Goal: Communication & Community: Answer question/provide support

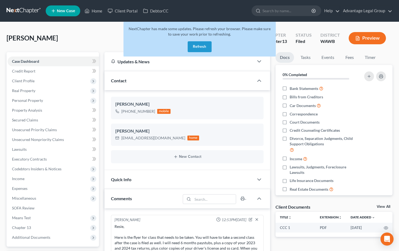
select select "0"
drag, startPoint x: 198, startPoint y: 46, endPoint x: 259, endPoint y: 64, distance: 64.2
click at [198, 46] on button "Refresh" at bounding box center [200, 46] width 24 height 11
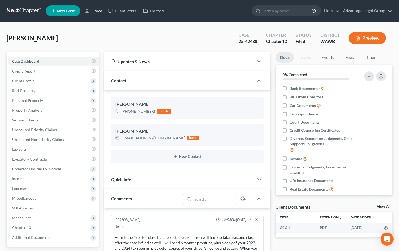
click at [97, 11] on link "Home" at bounding box center [93, 11] width 23 height 10
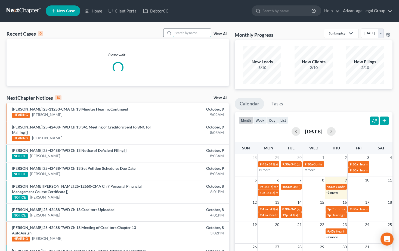
click at [182, 35] on input "search" at bounding box center [192, 33] width 38 height 8
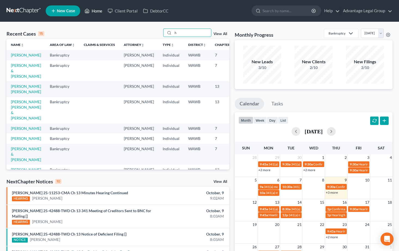
type input "h"
click at [98, 11] on link "Home" at bounding box center [93, 11] width 23 height 10
click at [220, 34] on link "View All" at bounding box center [220, 34] width 14 height 4
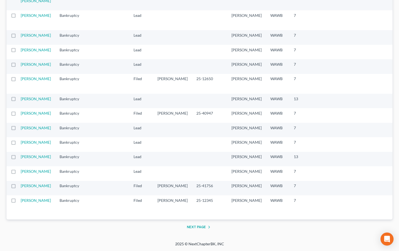
scroll to position [995, 0]
click at [196, 228] on button "Next Page" at bounding box center [200, 227] width 26 height 7
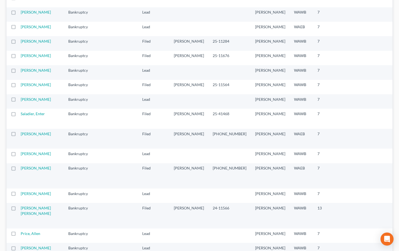
scroll to position [489, 0]
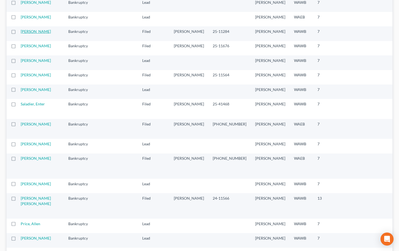
click at [29, 34] on link "[PERSON_NAME]" at bounding box center [36, 31] width 30 height 5
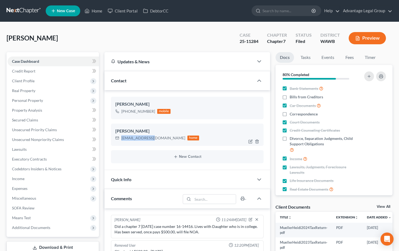
drag, startPoint x: 153, startPoint y: 139, endPoint x: 120, endPoint y: 139, distance: 33.2
click at [120, 139] on div "[EMAIL_ADDRESS][DOMAIN_NAME] home" at bounding box center [157, 138] width 84 height 7
copy div "[EMAIL_ADDRESS][DOMAIN_NAME]"
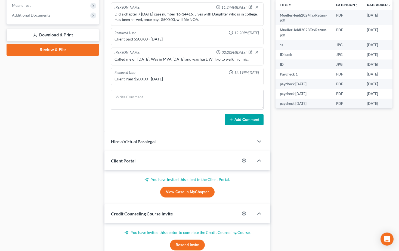
scroll to position [213, 0]
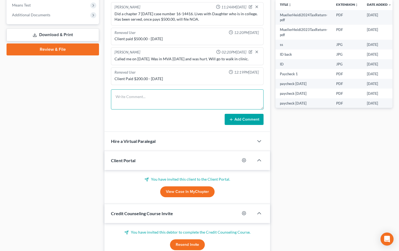
click at [124, 96] on textarea at bounding box center [187, 99] width 153 height 20
paste textarea "[PERSON_NAME], I just left you a voice mail message. You have not taken the sec…"
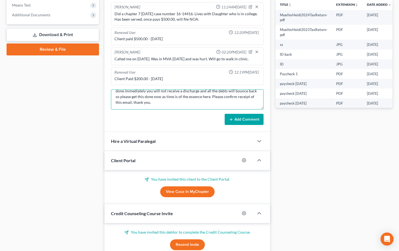
type textarea "[PERSON_NAME], I just left you a voice mail message. You have not taken the sec…"
click at [243, 121] on button "Add Comment" at bounding box center [243, 119] width 39 height 11
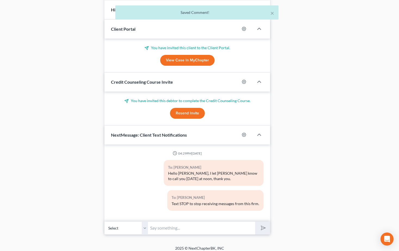
scroll to position [349, 0]
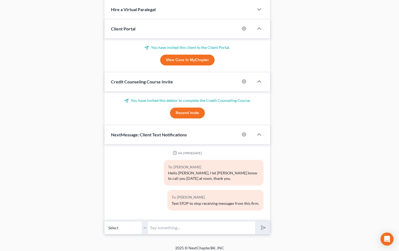
click at [181, 225] on input "text" at bounding box center [201, 227] width 107 height 13
type input "H"
type input "[PERSON_NAME], I just sent you an email about taking the second class to comple…"
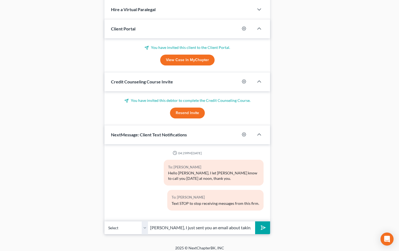
click at [265, 228] on icon "submit" at bounding box center [262, 228] width 8 height 8
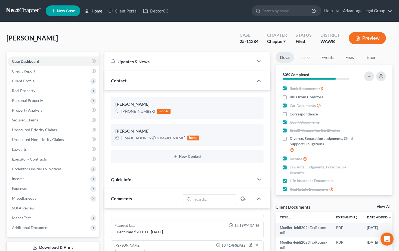
click at [96, 12] on link "Home" at bounding box center [93, 11] width 23 height 10
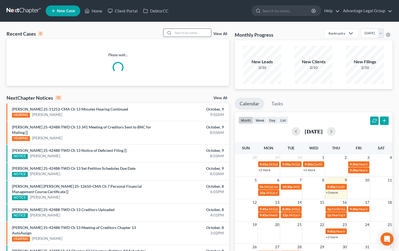
click at [182, 33] on input "search" at bounding box center [192, 33] width 38 height 8
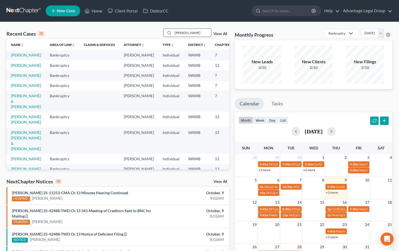
type input "[PERSON_NAME]"
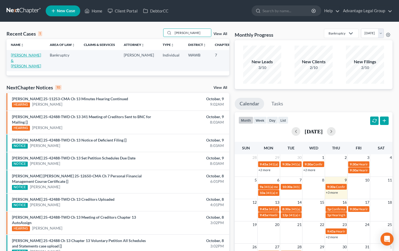
click at [16, 61] on link "[PERSON_NAME] & [PERSON_NAME]" at bounding box center [26, 60] width 30 height 15
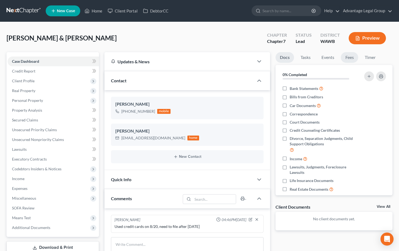
click at [345, 59] on link "Fees" at bounding box center [349, 57] width 17 height 11
